Goal: Task Accomplishment & Management: Complete application form

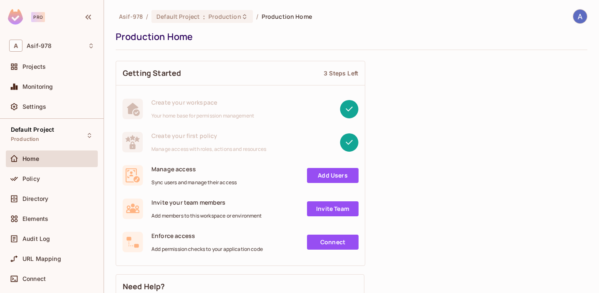
click at [337, 174] on link "Add Users" at bounding box center [333, 175] width 52 height 15
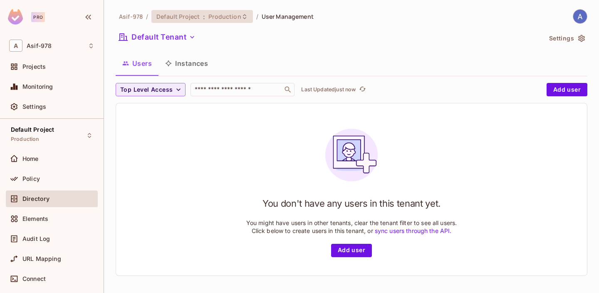
click at [191, 17] on span "Default Project" at bounding box center [177, 16] width 43 height 8
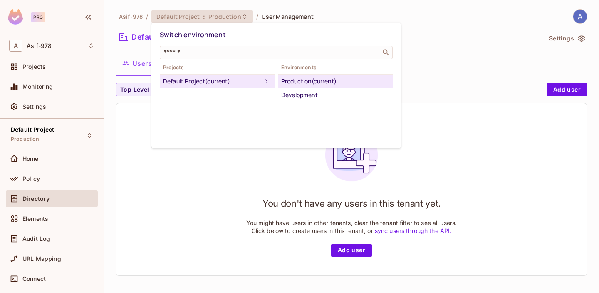
click at [55, 173] on div at bounding box center [299, 146] width 599 height 293
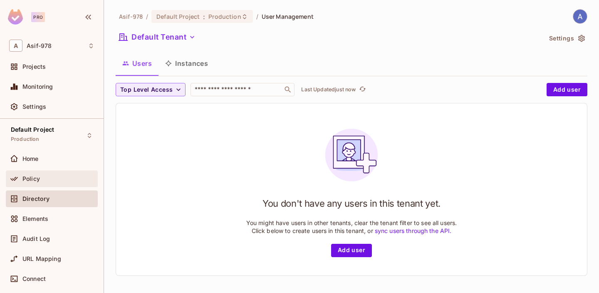
click at [35, 179] on span "Policy" at bounding box center [30, 178] width 17 height 7
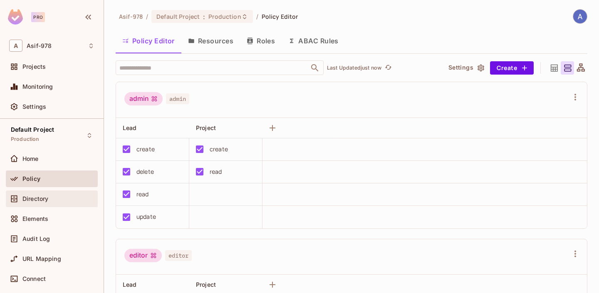
click at [36, 193] on div "Directory" at bounding box center [52, 198] width 92 height 17
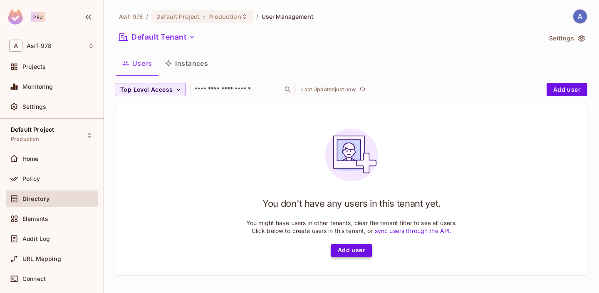
click at [358, 249] on button "Add user" at bounding box center [351, 249] width 41 height 13
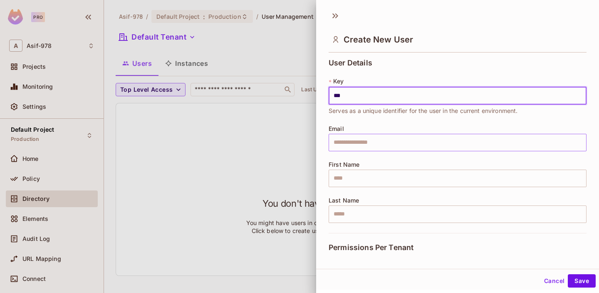
type input "***"
click at [360, 143] on input "text" at bounding box center [458, 142] width 258 height 17
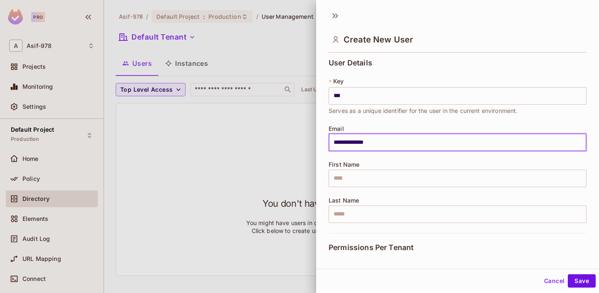
type input "**********"
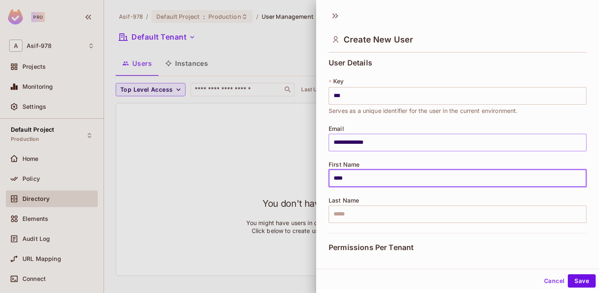
type input "****"
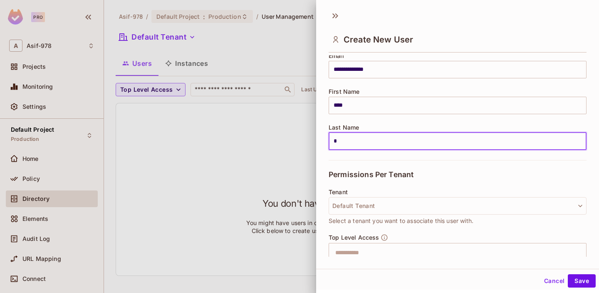
scroll to position [157, 0]
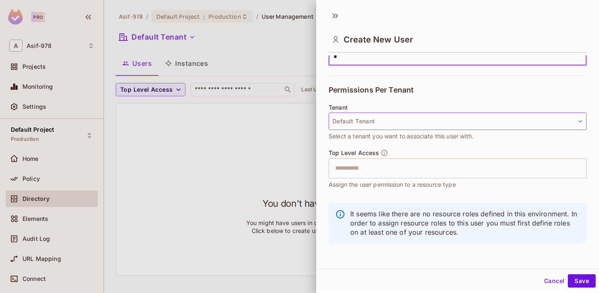
type input "*"
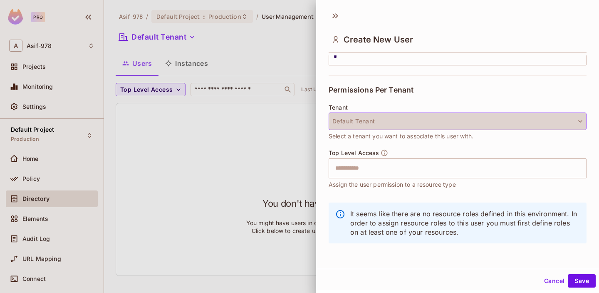
click at [372, 122] on button "Default Tenant" at bounding box center [458, 120] width 258 height 17
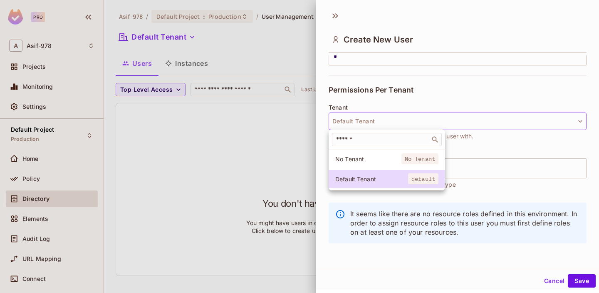
click at [372, 122] on div at bounding box center [299, 146] width 599 height 293
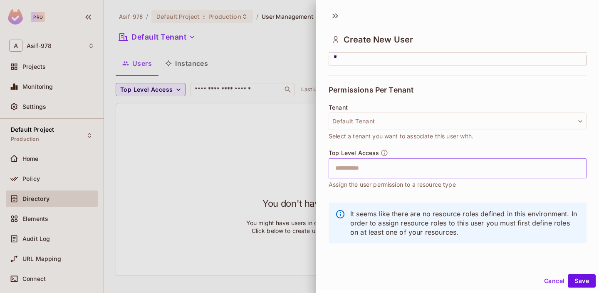
click at [376, 168] on input "text" at bounding box center [450, 168] width 240 height 17
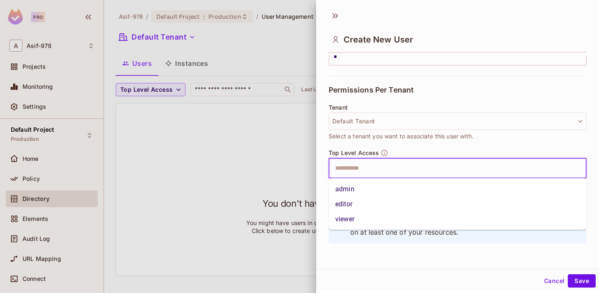
click at [375, 186] on li "admin" at bounding box center [458, 188] width 258 height 15
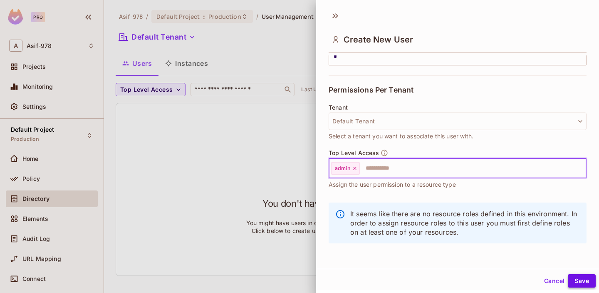
click at [590, 283] on button "Save" at bounding box center [582, 280] width 28 height 13
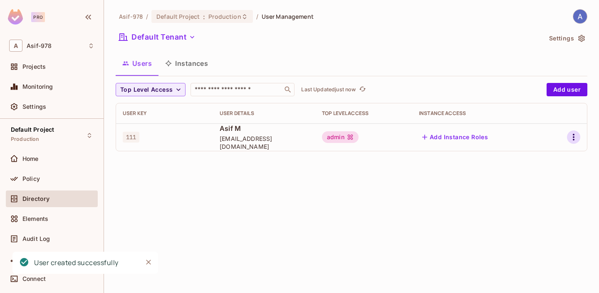
click at [572, 141] on icon "button" at bounding box center [574, 137] width 10 height 10
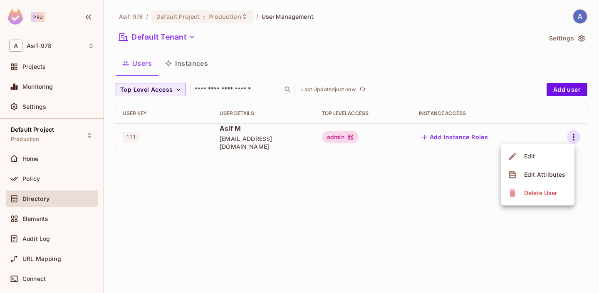
click at [436, 181] on div at bounding box center [299, 146] width 599 height 293
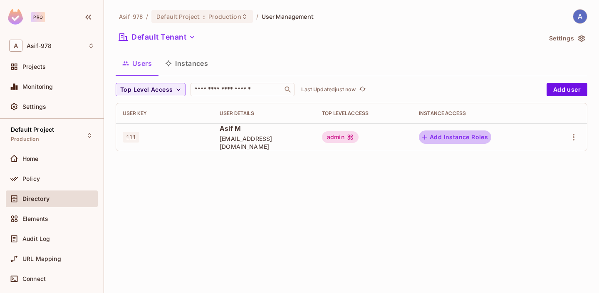
click at [435, 139] on button "Add Instance Roles" at bounding box center [455, 136] width 72 height 13
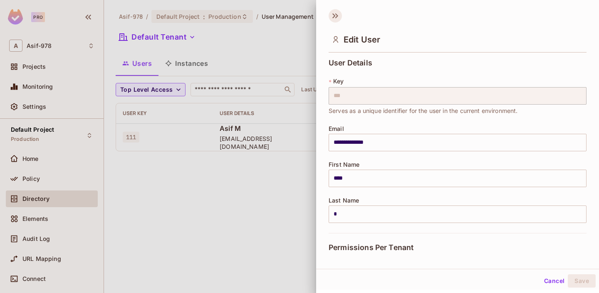
click at [336, 22] on icon at bounding box center [335, 15] width 13 height 13
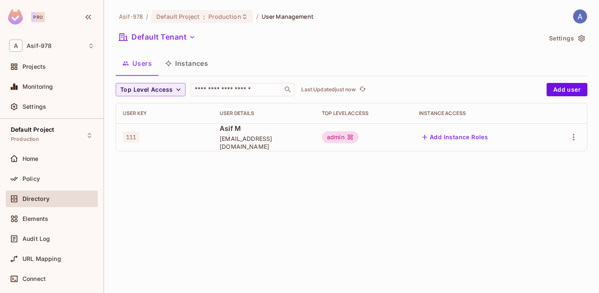
click at [199, 62] on button "Instances" at bounding box center [187, 63] width 56 height 21
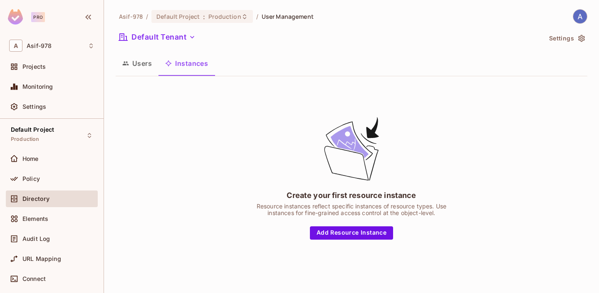
click at [141, 68] on button "Users" at bounding box center [137, 63] width 43 height 21
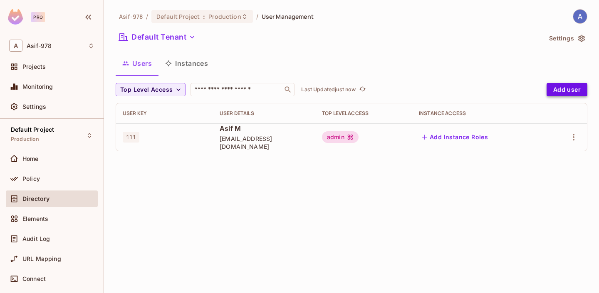
click at [569, 94] on button "Add user" at bounding box center [567, 89] width 41 height 13
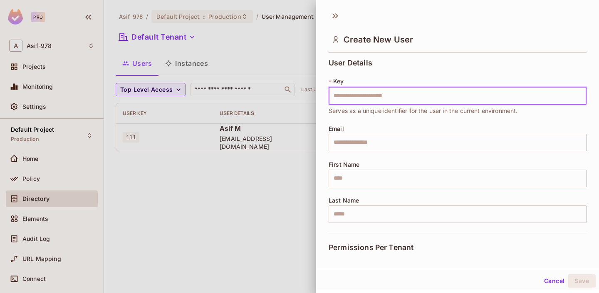
click at [291, 141] on div at bounding box center [299, 146] width 599 height 293
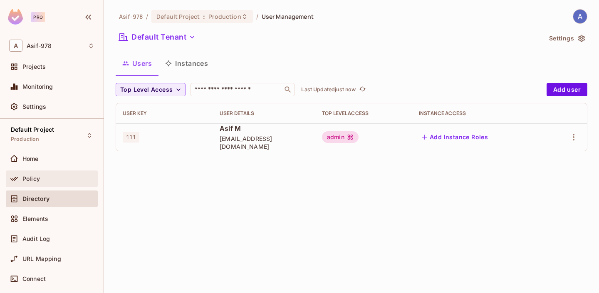
click at [52, 180] on div "Policy" at bounding box center [58, 178] width 72 height 7
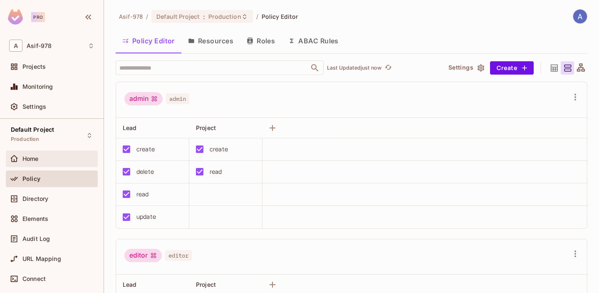
click at [41, 163] on div "Home" at bounding box center [51, 159] width 85 height 10
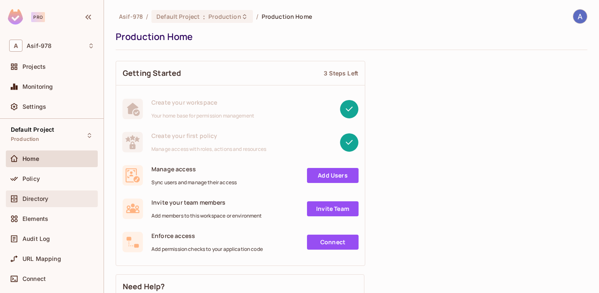
click at [50, 194] on div "Directory" at bounding box center [51, 199] width 85 height 10
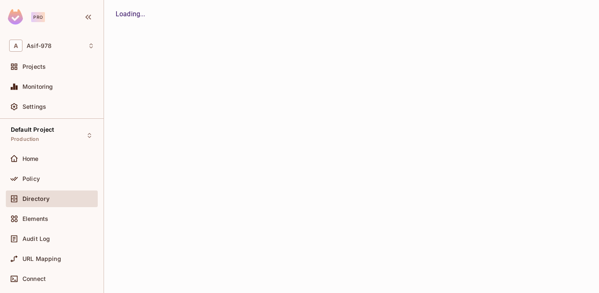
click at [39, 159] on div "Home" at bounding box center [58, 158] width 72 height 7
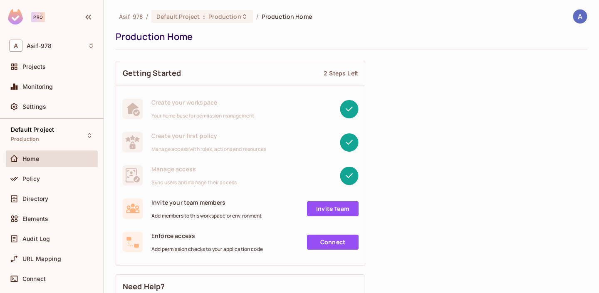
click at [324, 243] on link "Connect" at bounding box center [333, 241] width 52 height 15
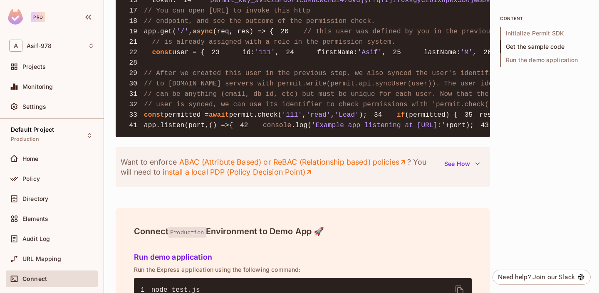
scroll to position [1078, 0]
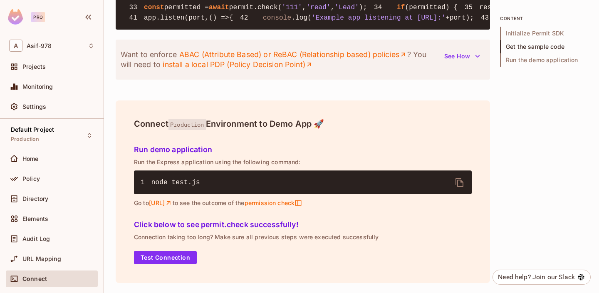
click at [457, 62] on button "See How" at bounding box center [463, 56] width 46 height 13
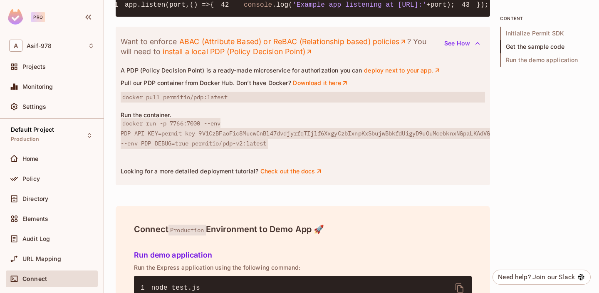
scroll to position [0, 0]
